Goal: Navigation & Orientation: Find specific page/section

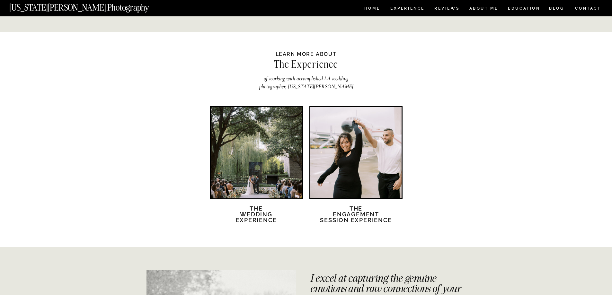
scroll to position [1061, 0]
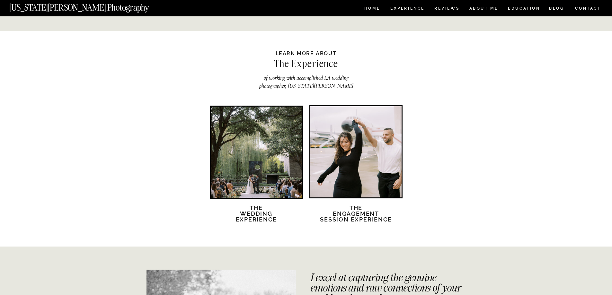
click at [274, 167] on div at bounding box center [256, 152] width 91 height 91
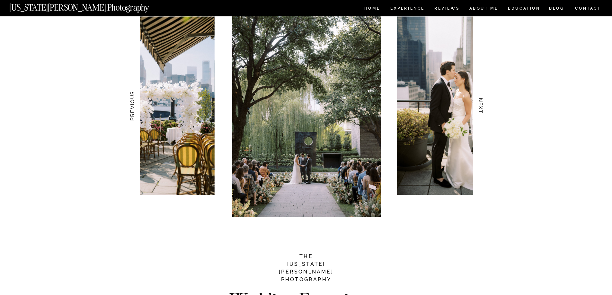
scroll to position [643, 0]
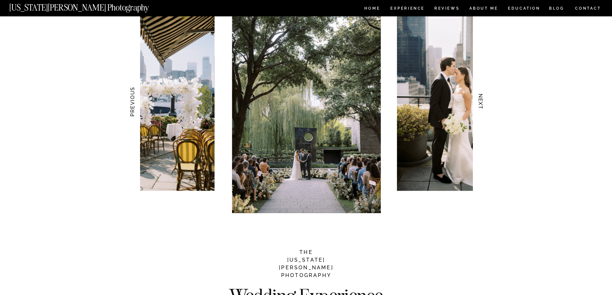
click at [482, 102] on h3 "NEXT" at bounding box center [480, 102] width 7 height 40
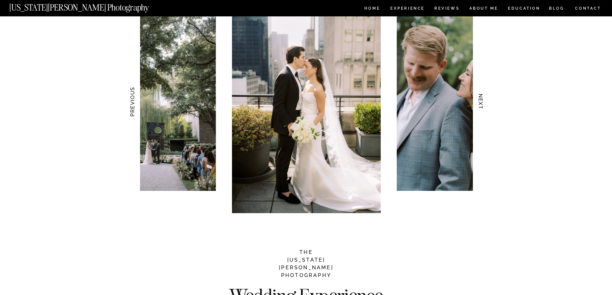
click at [482, 102] on h3 "NEXT" at bounding box center [480, 102] width 7 height 40
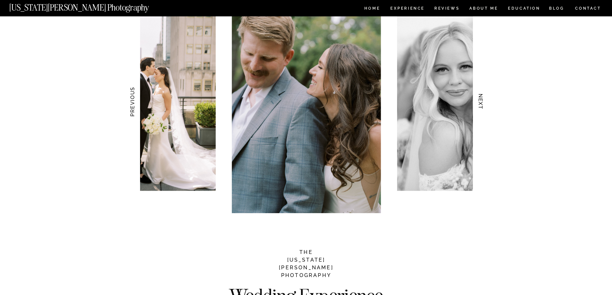
click at [482, 102] on h3 "NEXT" at bounding box center [480, 102] width 7 height 40
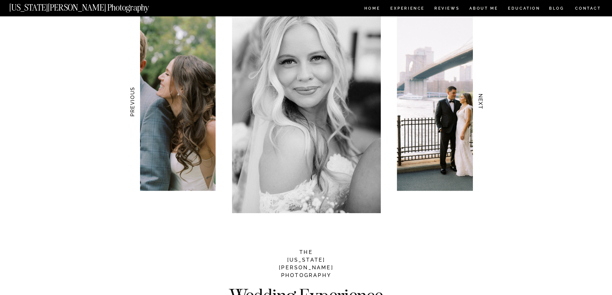
click at [482, 102] on h3 "NEXT" at bounding box center [480, 102] width 7 height 40
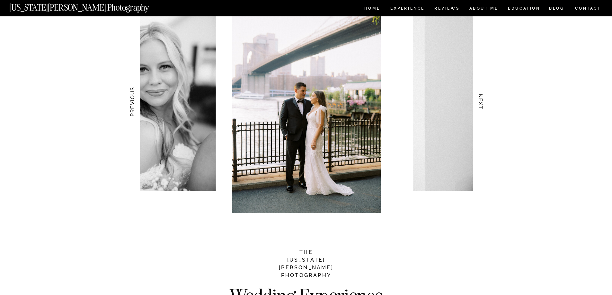
click at [482, 102] on h3 "NEXT" at bounding box center [480, 102] width 7 height 40
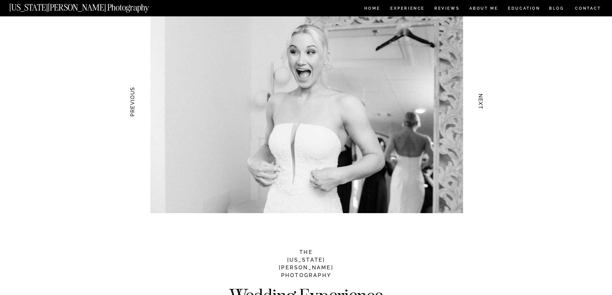
click at [482, 102] on h3 "NEXT" at bounding box center [480, 102] width 7 height 40
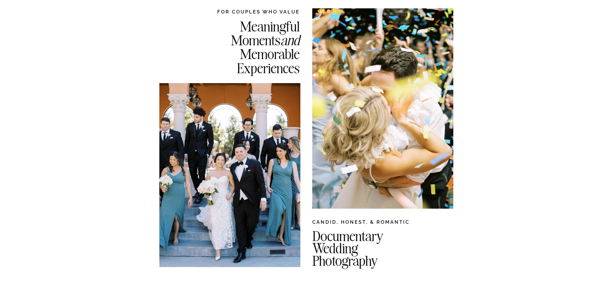
scroll to position [0, 0]
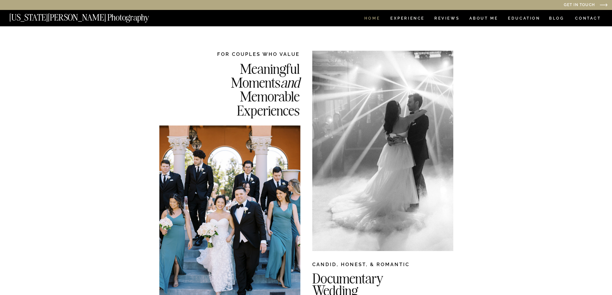
click at [377, 17] on nav "HOME" at bounding box center [372, 18] width 18 height 5
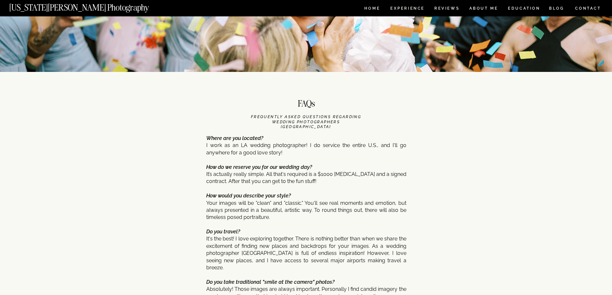
scroll to position [2317, 0]
